Goal: Navigation & Orientation: Find specific page/section

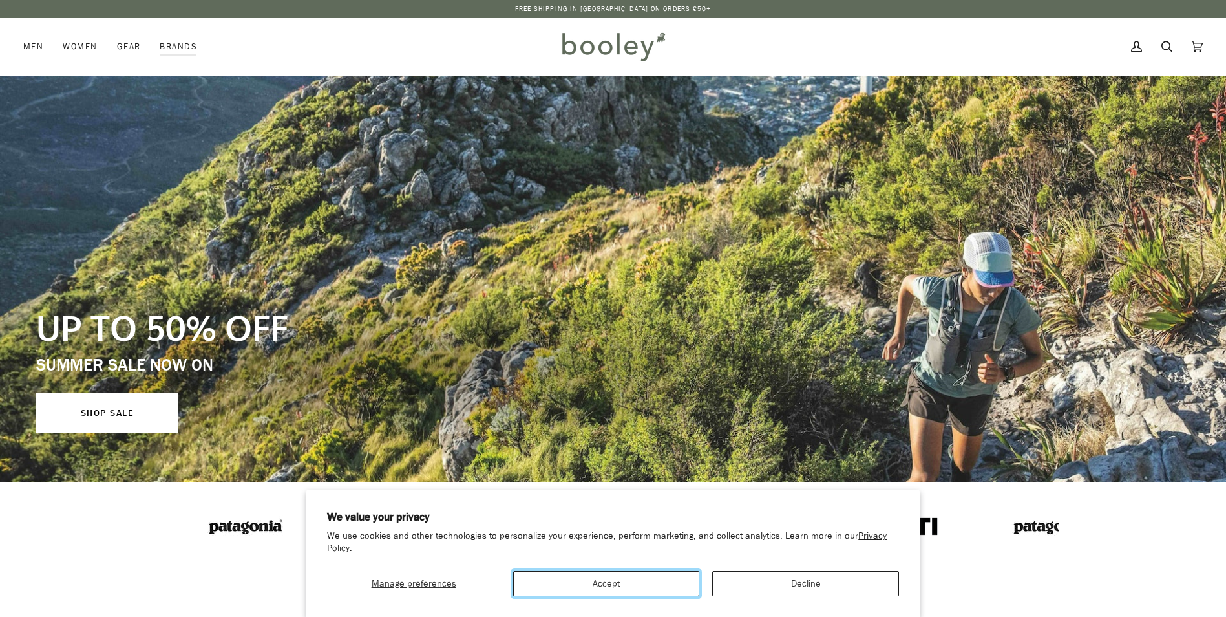
click at [639, 582] on button "Accept" at bounding box center [606, 583] width 186 height 25
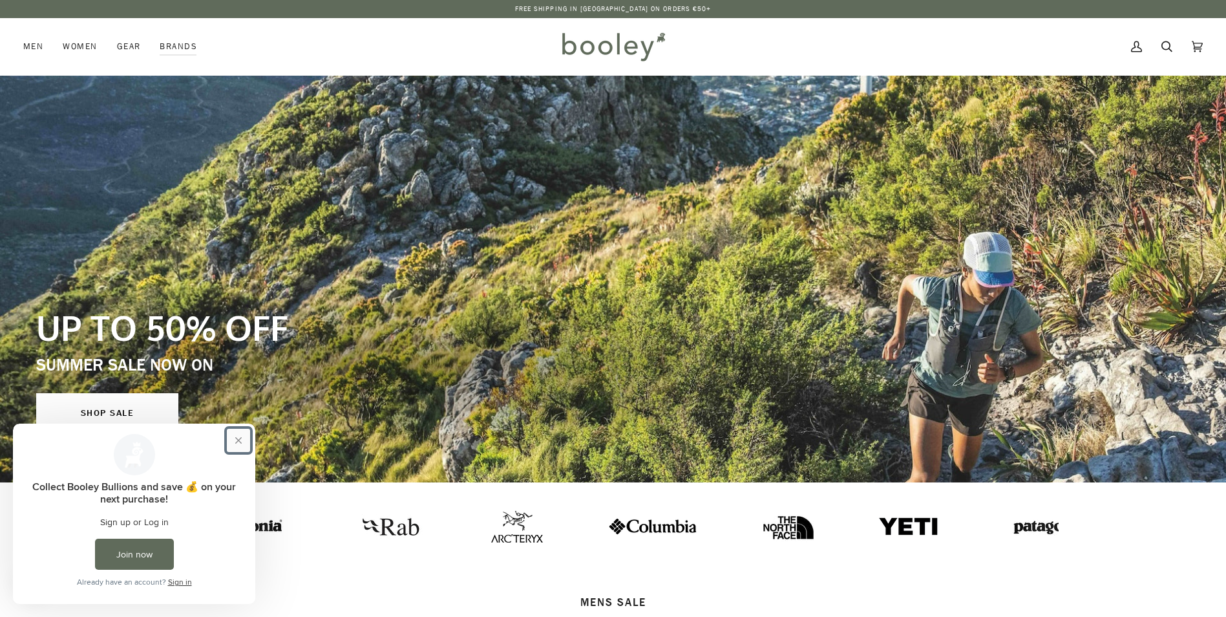
click at [239, 439] on button "Close prompt" at bounding box center [238, 440] width 23 height 23
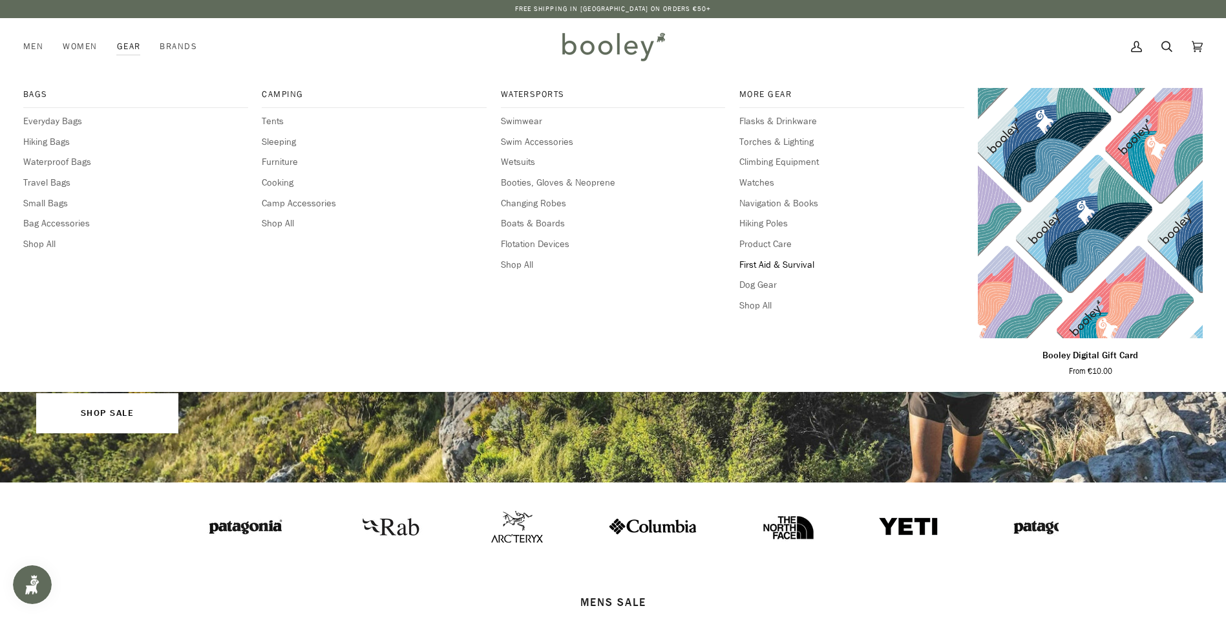
click at [767, 265] on span "First Aid & Survival" at bounding box center [852, 265] width 225 height 14
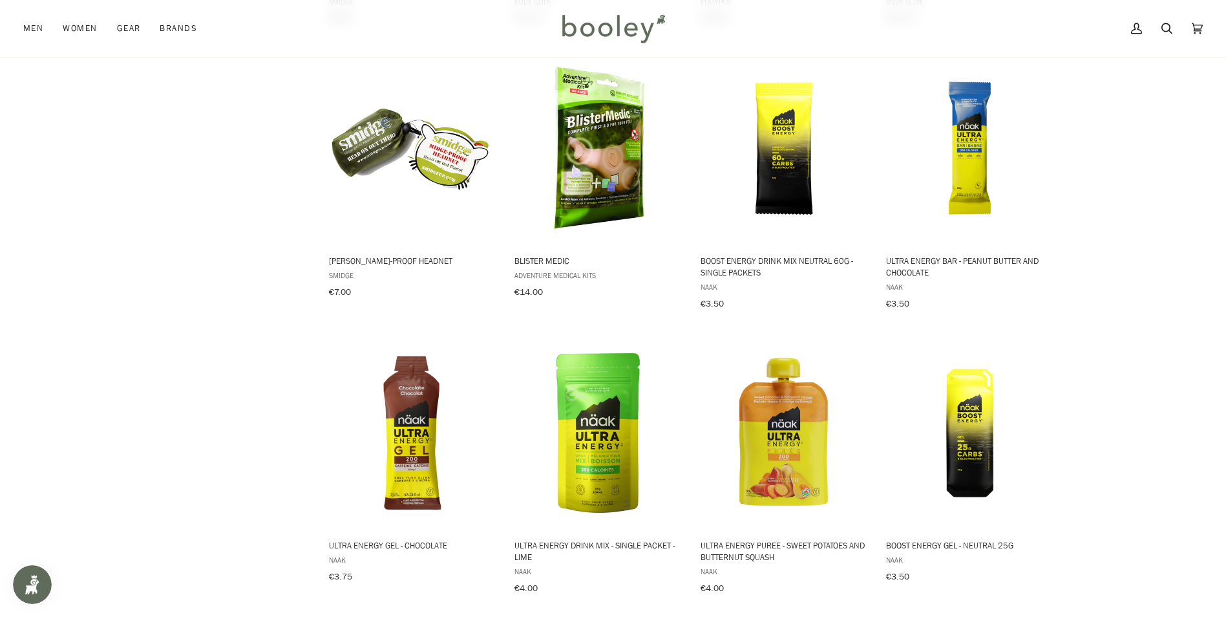
scroll to position [1021, 0]
